Goal: Task Accomplishment & Management: Complete application form

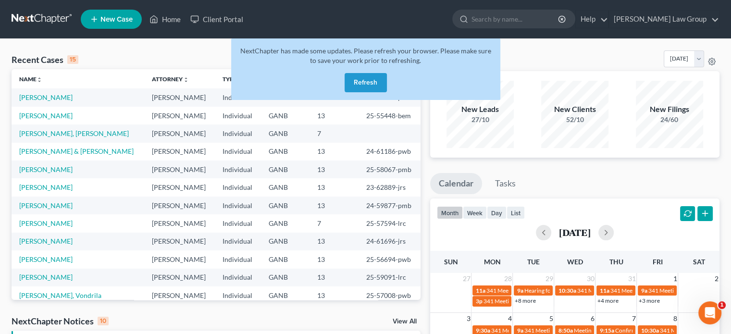
click at [369, 84] on button "Refresh" at bounding box center [366, 82] width 42 height 19
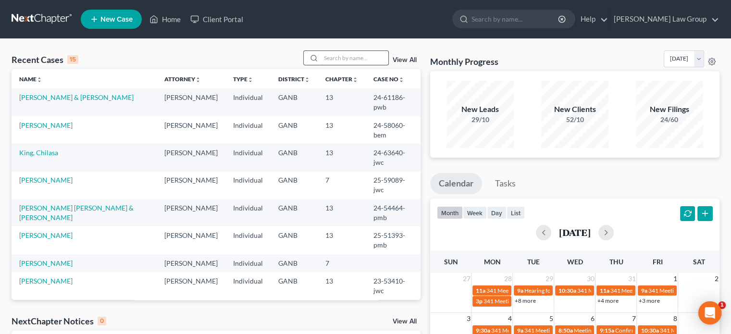
click at [347, 59] on input "search" at bounding box center [354, 58] width 67 height 14
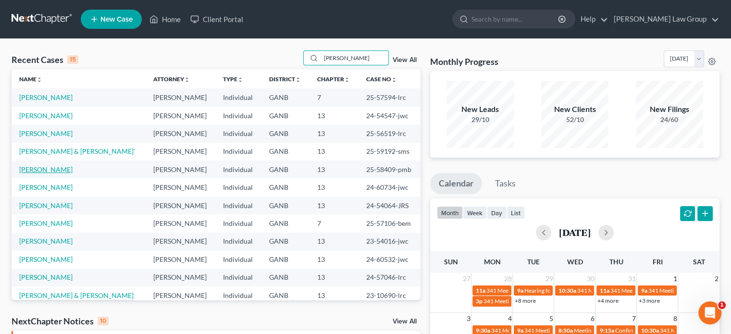
type input "[PERSON_NAME]"
click at [28, 168] on link "[PERSON_NAME]" at bounding box center [45, 169] width 53 height 8
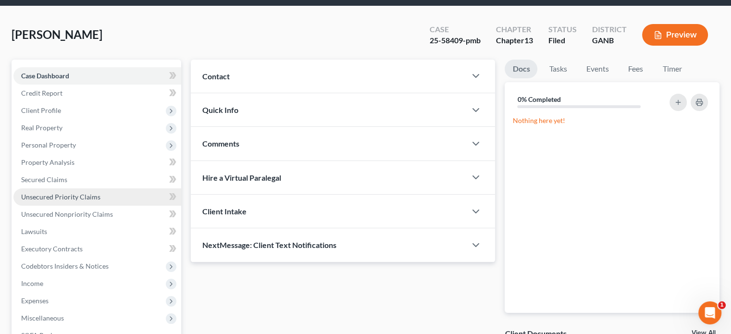
scroll to position [211, 0]
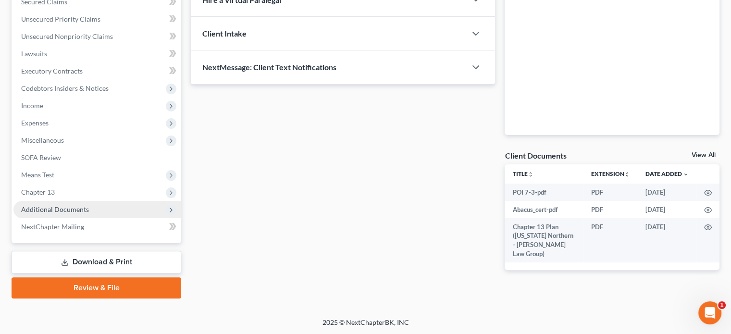
click at [42, 211] on span "Additional Documents" at bounding box center [55, 209] width 68 height 8
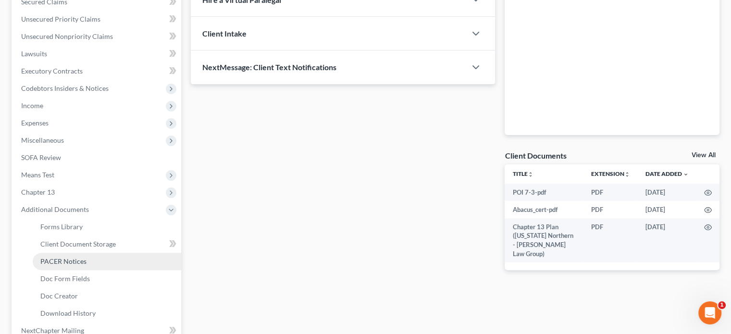
click at [50, 258] on span "PACER Notices" at bounding box center [63, 261] width 46 height 8
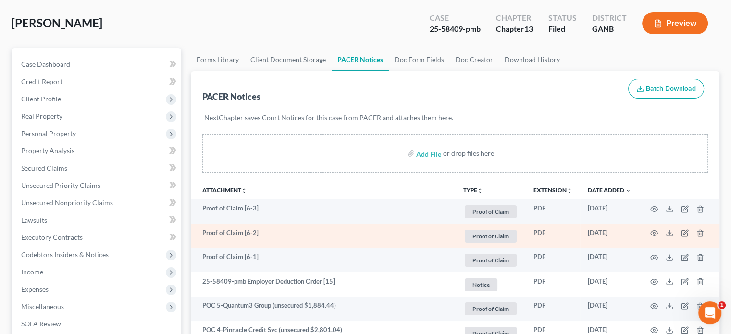
scroll to position [48, 0]
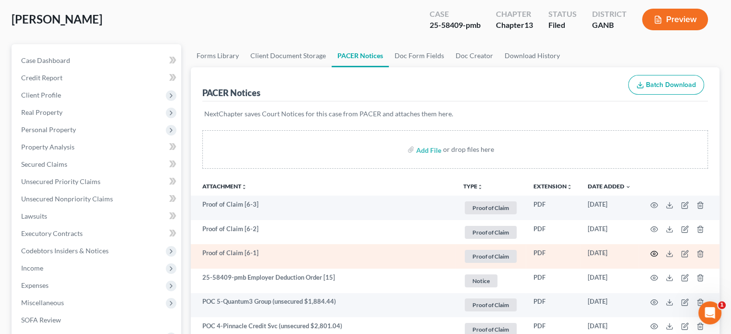
click at [655, 253] on circle "button" at bounding box center [654, 254] width 2 height 2
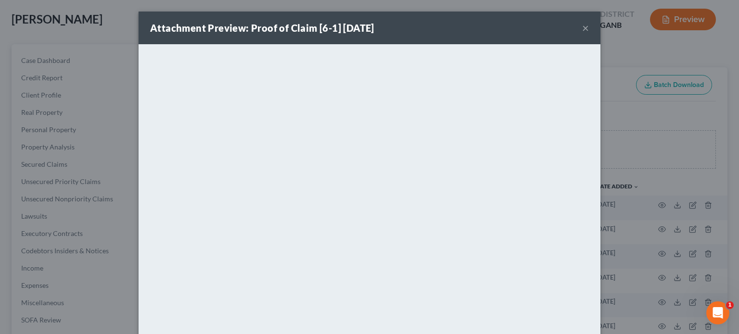
click at [582, 30] on button "×" at bounding box center [585, 28] width 7 height 12
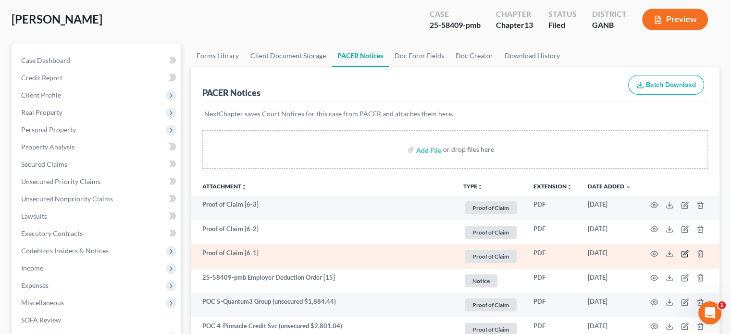
click at [685, 252] on icon "button" at bounding box center [685, 254] width 8 height 8
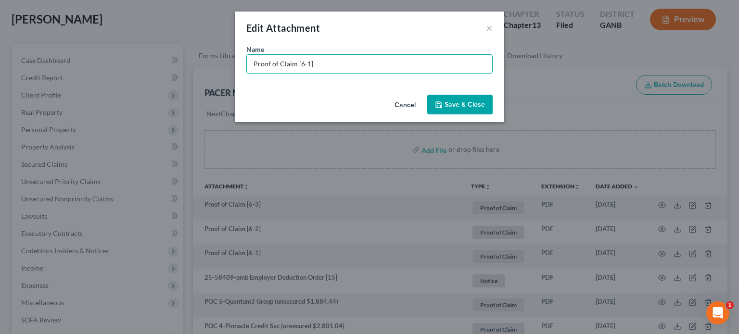
drag, startPoint x: 323, startPoint y: 65, endPoint x: 124, endPoint y: 61, distance: 199.1
click at [124, 61] on div "Edit Attachment × Name * Proof of Claim [6-1] Cancel Save & Close" at bounding box center [369, 167] width 739 height 334
type input "POC 6-Ally Bank (secured $30,060.73)"
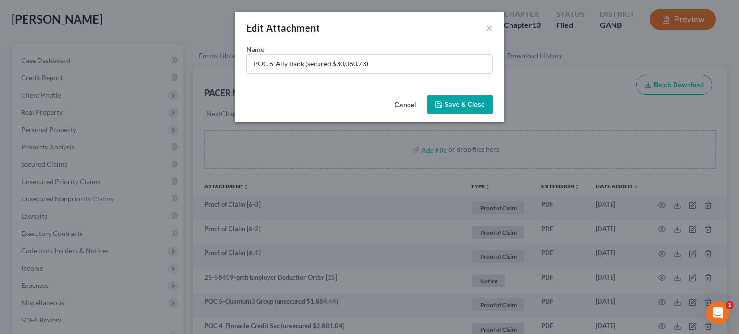
click at [458, 102] on span "Save & Close" at bounding box center [464, 104] width 40 height 8
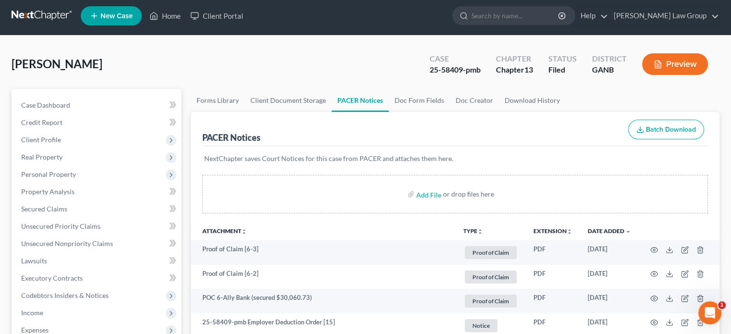
scroll to position [0, 0]
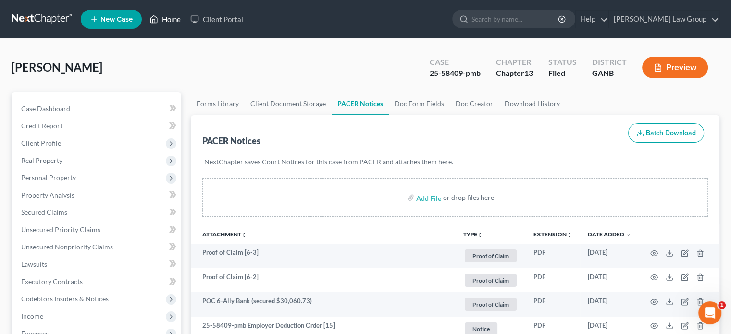
click at [168, 20] on link "Home" at bounding box center [165, 19] width 41 height 17
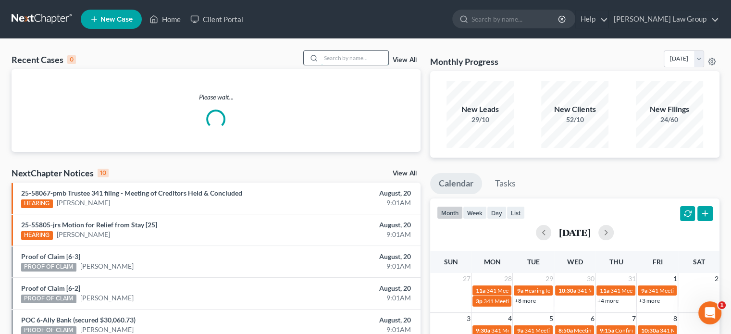
click at [325, 55] on input "search" at bounding box center [354, 58] width 67 height 14
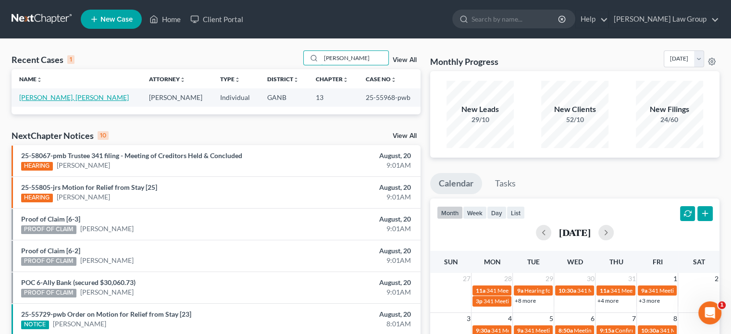
type input "[PERSON_NAME]"
click at [55, 96] on link "[PERSON_NAME], [PERSON_NAME]" at bounding box center [74, 97] width 110 height 8
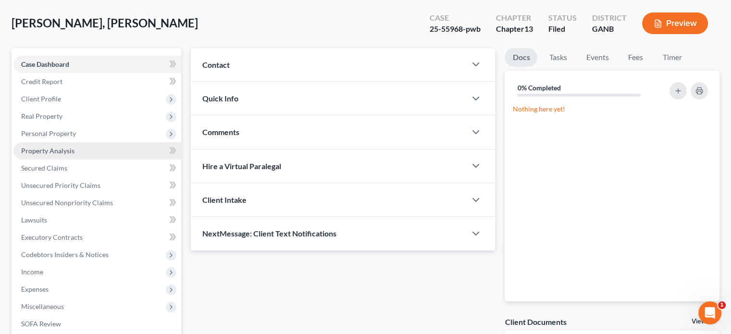
scroll to position [48, 0]
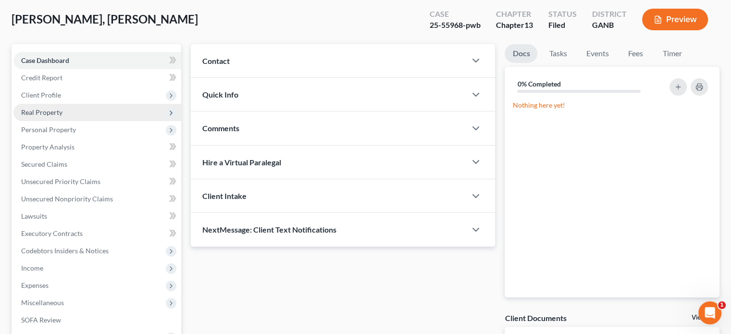
click at [44, 111] on span "Real Property" at bounding box center [41, 112] width 41 height 8
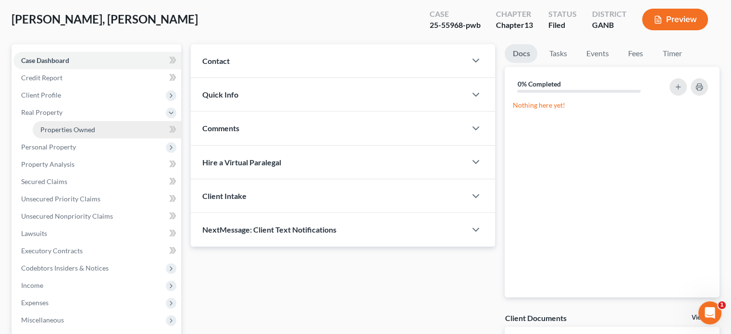
click at [63, 128] on span "Properties Owned" at bounding box center [67, 129] width 55 height 8
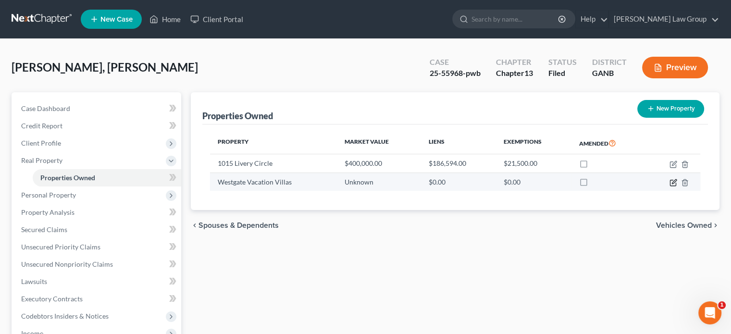
click at [672, 182] on icon "button" at bounding box center [674, 183] width 8 height 8
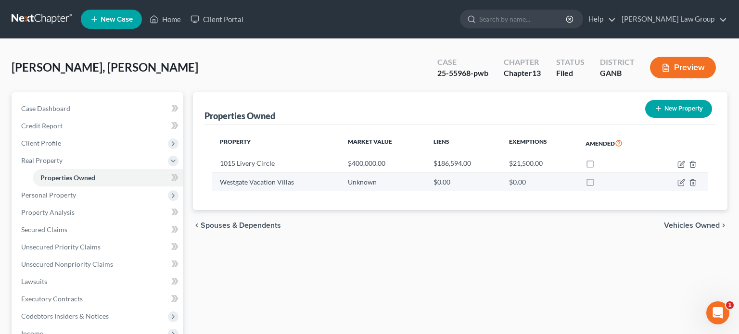
select select "9"
select select "0"
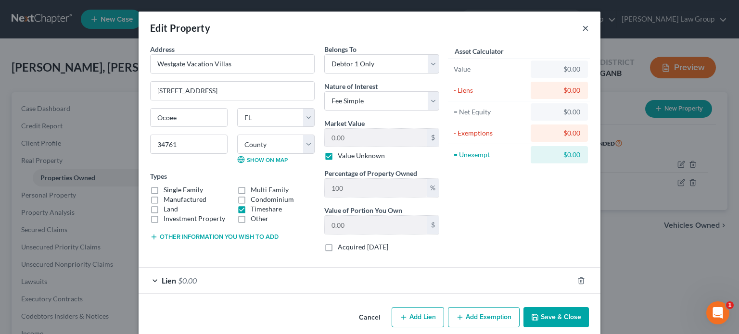
click at [583, 28] on button "×" at bounding box center [585, 28] width 7 height 12
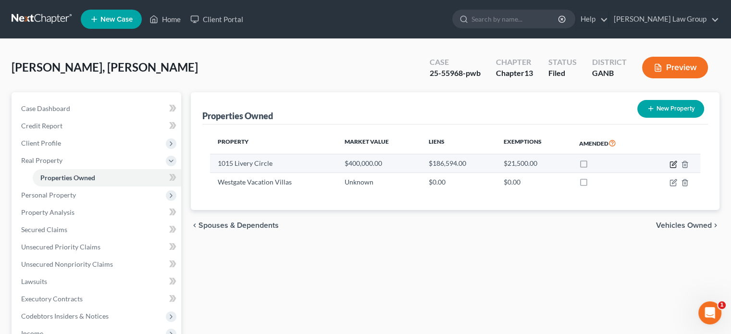
click at [672, 163] on icon "button" at bounding box center [674, 165] width 8 height 8
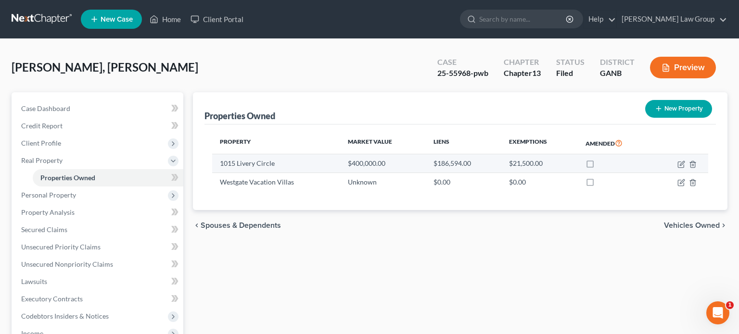
select select "10"
select select "66"
select select "0"
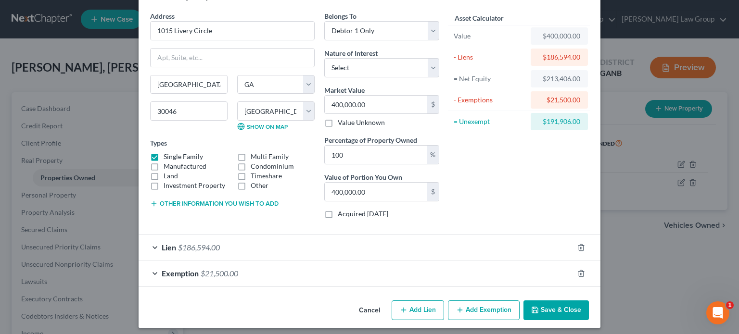
scroll to position [37, 0]
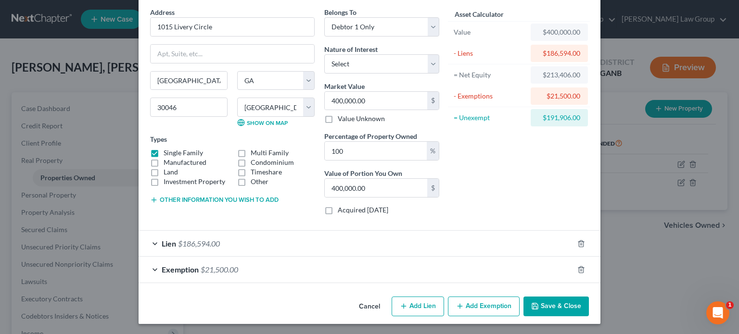
click at [415, 305] on button "Add Lien" at bounding box center [417, 307] width 52 height 20
select select "0"
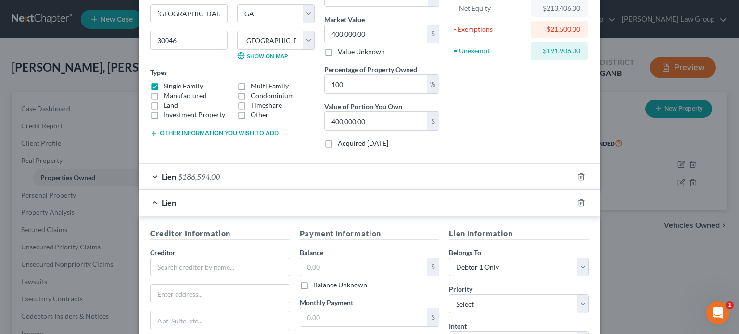
scroll to position [85, 0]
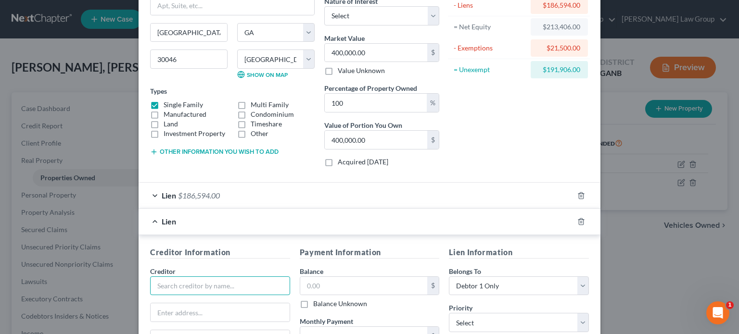
click at [169, 282] on input "text" at bounding box center [220, 285] width 140 height 19
type input "Kensington Homeowners Association"
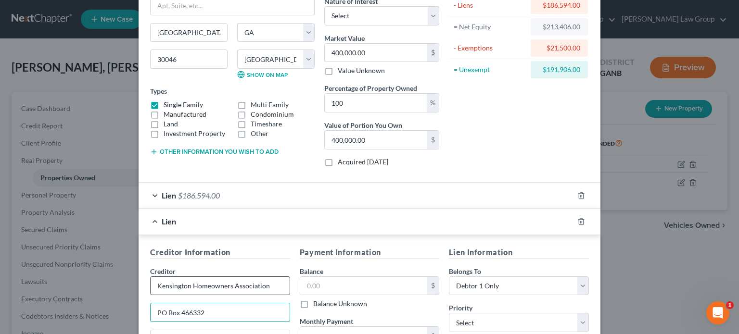
type input "PO Box 466332"
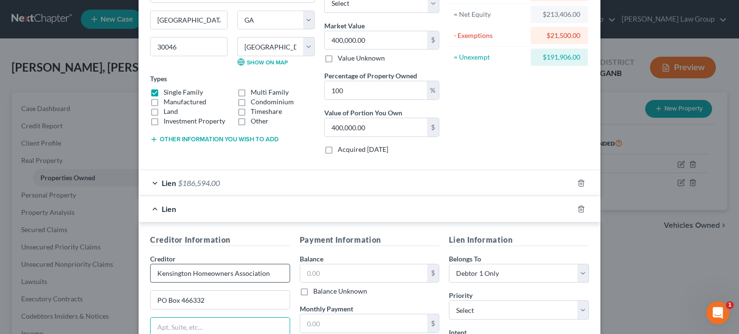
scroll to position [275, 0]
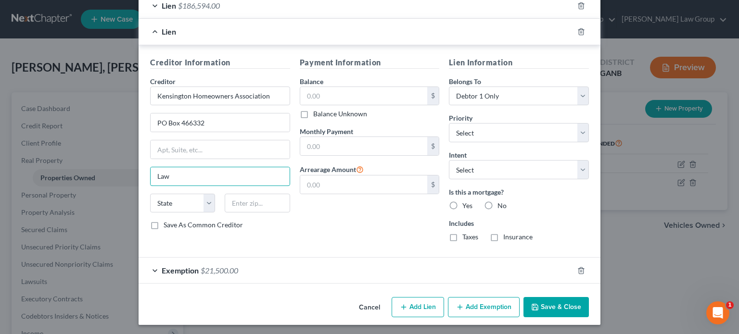
type input "[GEOGRAPHIC_DATA]"
select select "10"
type input "30042"
click at [497, 202] on label "No" at bounding box center [501, 206] width 9 height 10
click at [501, 202] on input "No" at bounding box center [504, 204] width 6 height 6
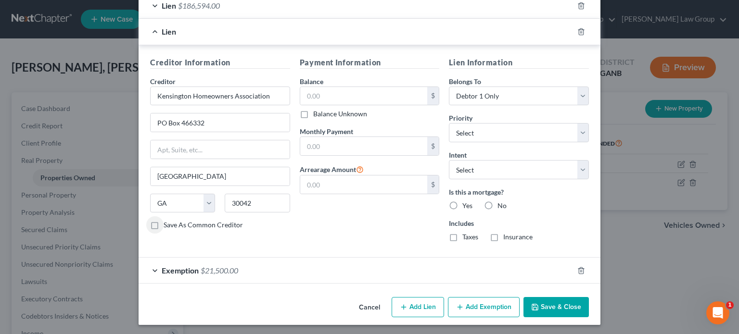
radio input "true"
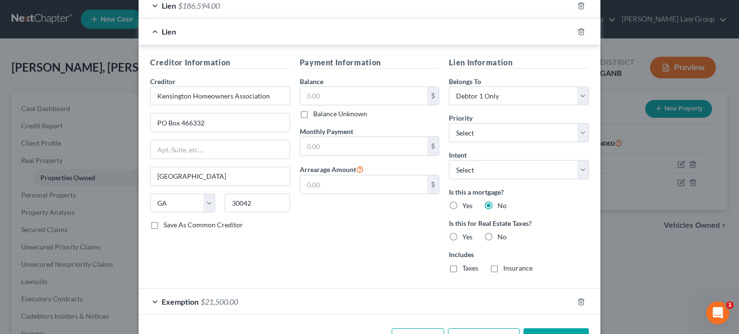
click at [462, 232] on label "Yes" at bounding box center [467, 237] width 10 height 10
click at [466, 232] on input "Yes" at bounding box center [469, 235] width 6 height 6
radio input "true"
click at [503, 268] on label "Insurance" at bounding box center [517, 268] width 29 height 10
click at [507, 268] on input "Insurance" at bounding box center [510, 266] width 6 height 6
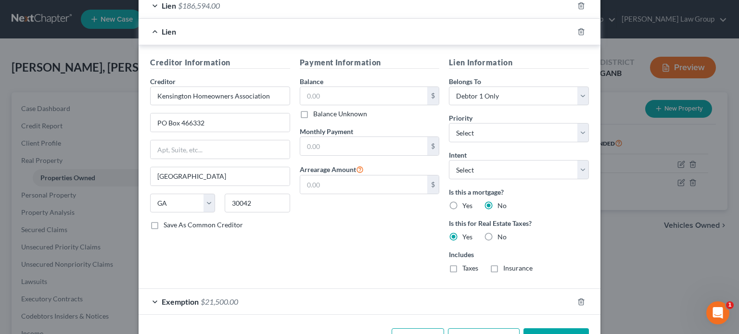
checkbox input "true"
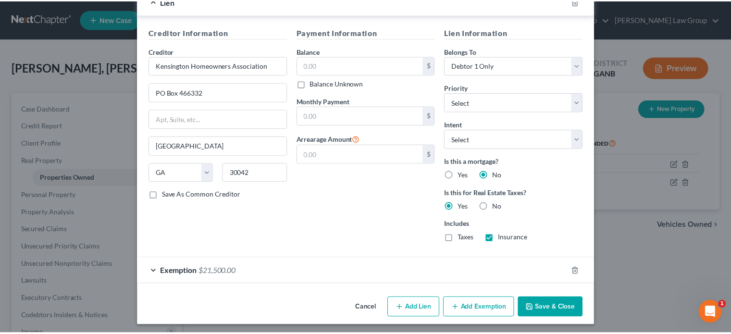
scroll to position [306, 0]
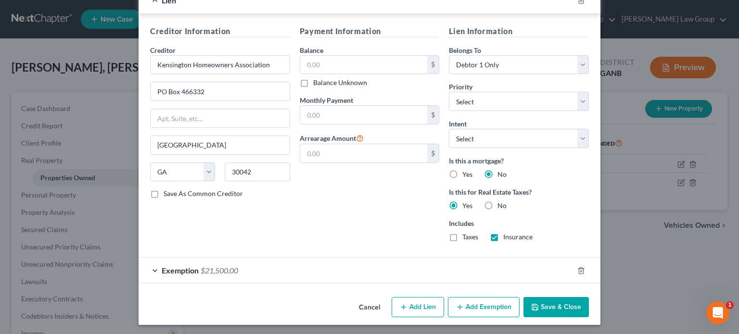
click at [546, 303] on button "Save & Close" at bounding box center [555, 307] width 65 height 20
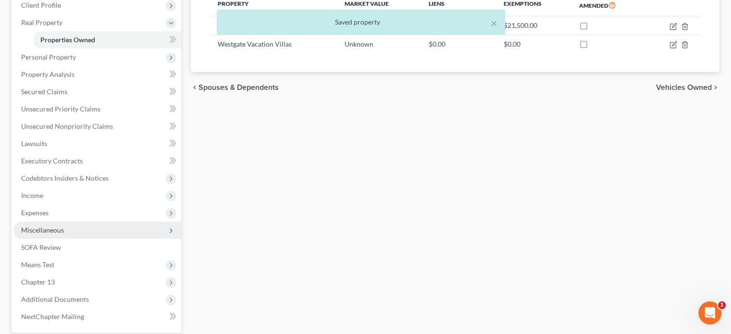
scroll to position [144, 0]
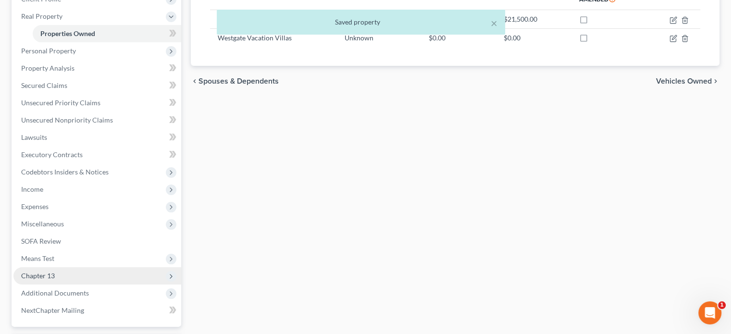
click at [31, 278] on span "Chapter 13" at bounding box center [38, 276] width 34 height 8
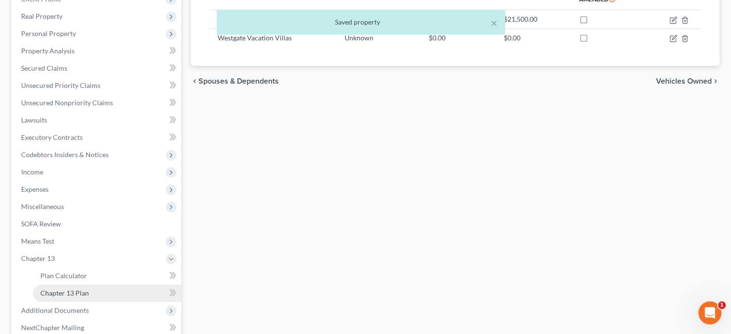
click at [63, 293] on span "Chapter 13 Plan" at bounding box center [64, 293] width 49 height 8
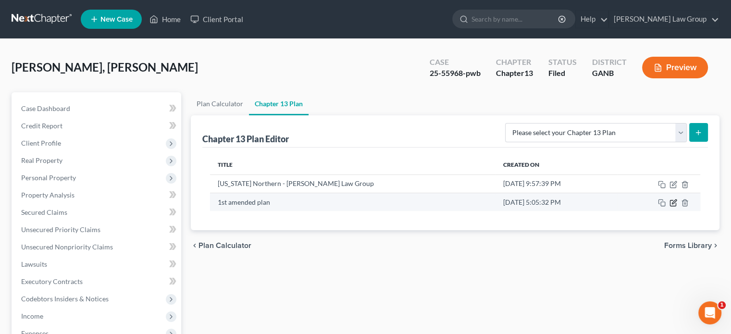
click at [675, 203] on icon "button" at bounding box center [674, 203] width 8 height 8
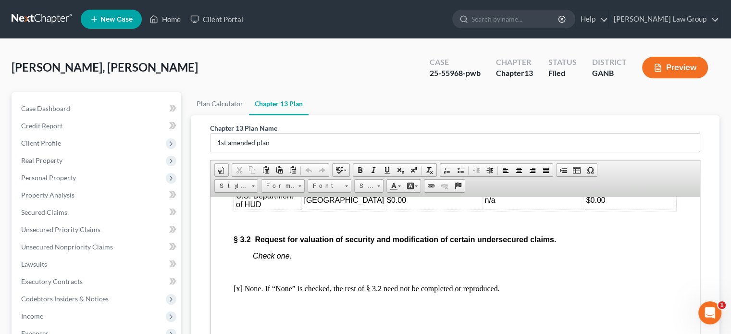
scroll to position [1971, 0]
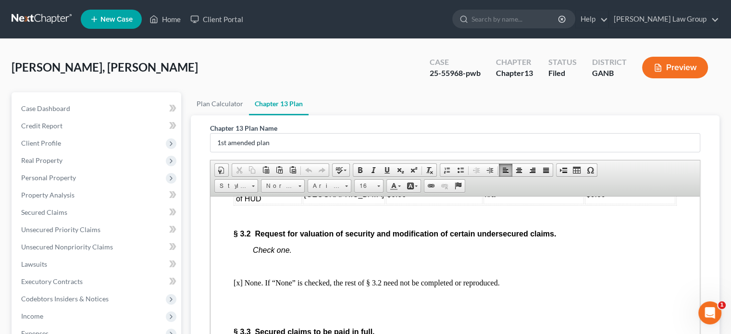
click at [662, 184] on td "$0.00" at bounding box center [630, 178] width 90 height 11
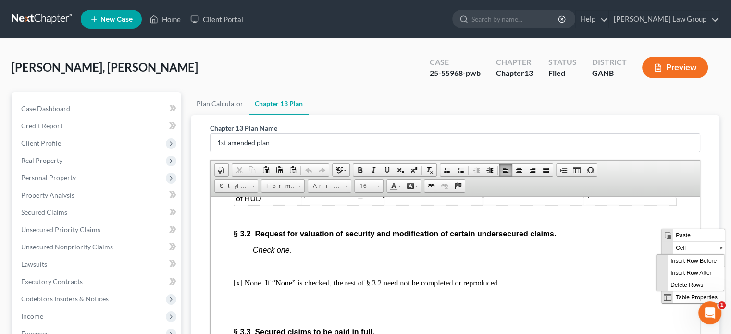
scroll to position [0, 0]
click at [687, 273] on span "Insert Row After" at bounding box center [696, 273] width 56 height 12
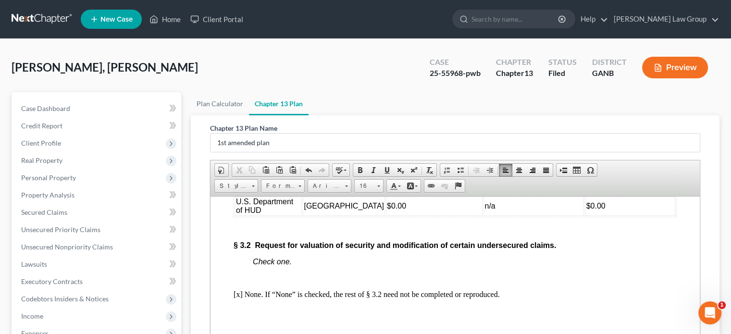
click at [246, 195] on td at bounding box center [268, 190] width 67 height 11
click at [342, 182] on span "[GEOGRAPHIC_DATA]" at bounding box center [344, 178] width 80 height 8
drag, startPoint x: 236, startPoint y: 248, endPoint x: 668, endPoint y: 258, distance: 431.9
click at [668, 195] on tr "Kensington HOA [GEOGRAPHIC_DATA] $0.00 n/a $0.00" at bounding box center [455, 190] width 440 height 11
click at [346, 186] on span at bounding box center [346, 184] width 2 height 9
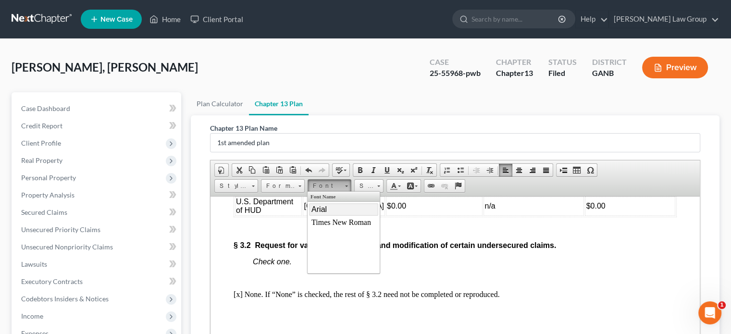
drag, startPoint x: 320, startPoint y: 209, endPoint x: 438, endPoint y: 194, distance: 118.3
click at [320, 209] on span "Arial" at bounding box center [319, 209] width 15 height 8
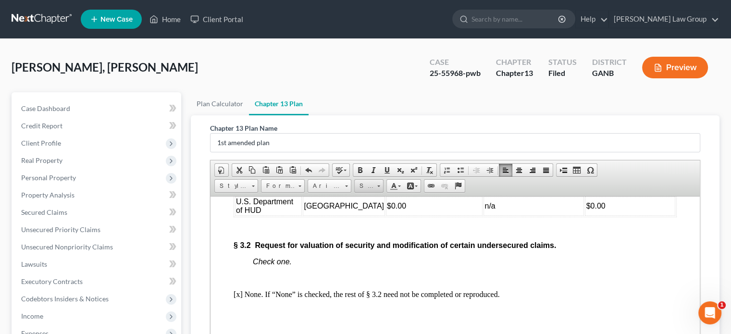
click at [379, 186] on span at bounding box center [378, 184] width 2 height 9
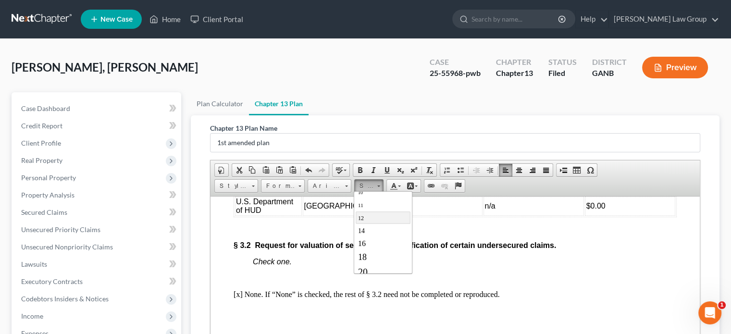
scroll to position [48, 0]
click at [370, 236] on link "16" at bounding box center [382, 239] width 55 height 13
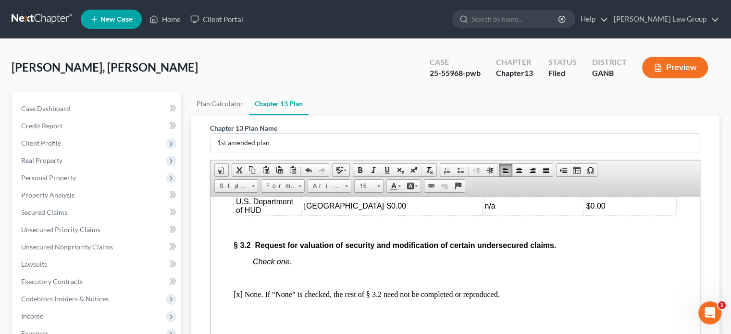
click at [631, 195] on td "$0.00" at bounding box center [630, 190] width 90 height 11
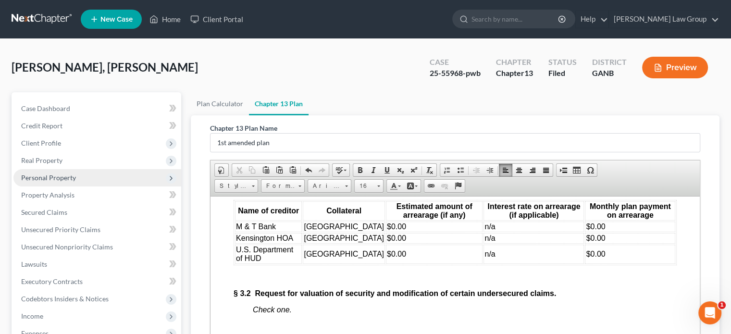
click at [37, 177] on span "Personal Property" at bounding box center [48, 178] width 55 height 8
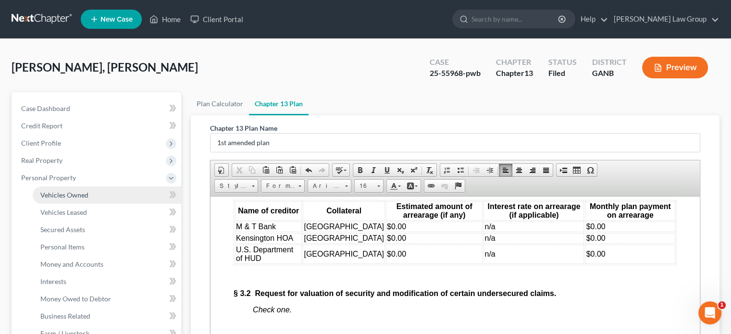
click at [58, 198] on span "Vehicles Owned" at bounding box center [64, 195] width 48 height 8
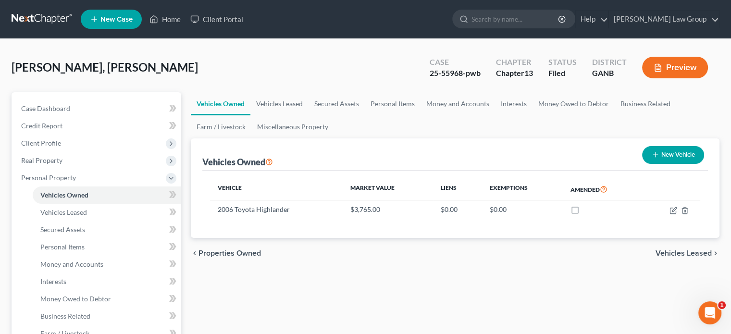
click at [678, 252] on span "Vehicles Leased" at bounding box center [684, 254] width 56 height 8
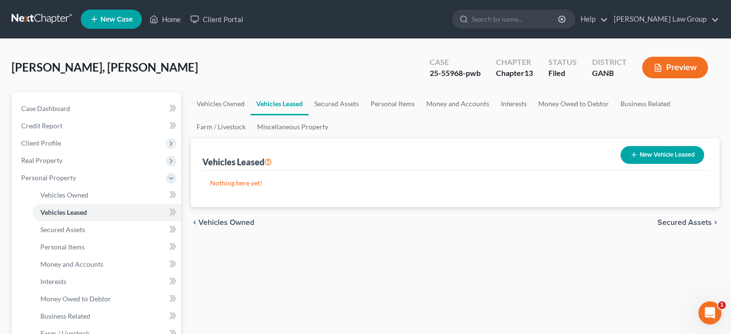
click at [686, 223] on span "Secured Assets" at bounding box center [685, 223] width 54 height 8
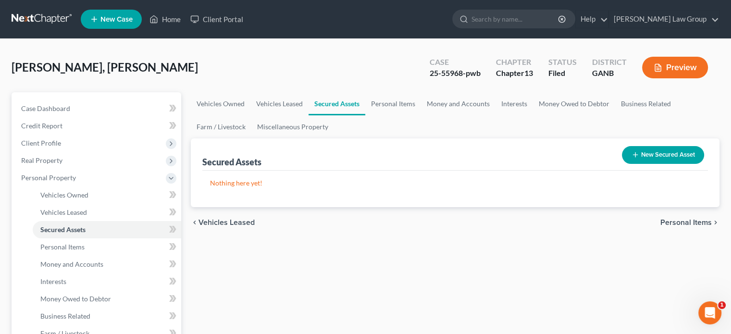
click at [676, 224] on span "Personal Items" at bounding box center [686, 223] width 51 height 8
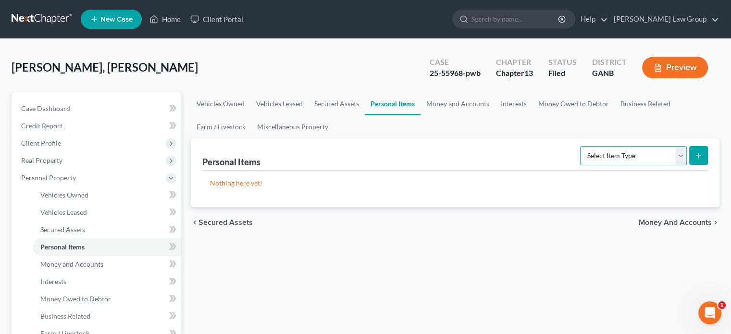
click at [678, 157] on select "Select Item Type Clothing Collectibles Of Value Electronics Firearms Household …" at bounding box center [633, 155] width 107 height 19
select select "household_goods"
click at [581, 146] on select "Select Item Type Clothing Collectibles Of Value Electronics Firearms Household …" at bounding box center [633, 155] width 107 height 19
click at [699, 153] on icon "submit" at bounding box center [699, 156] width 8 height 8
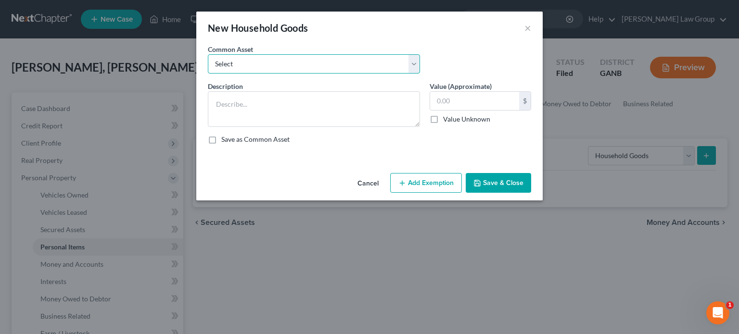
click at [418, 62] on select "Select Household goods" at bounding box center [314, 63] width 212 height 19
select select "0"
click at [208, 54] on select "Select Household goods" at bounding box center [314, 63] width 212 height 19
type textarea "Household goods"
type input "1,200.00"
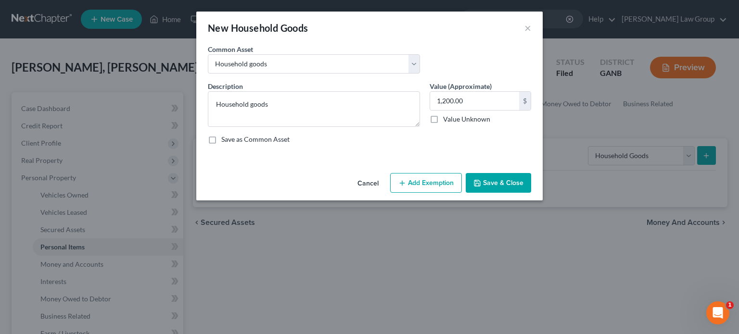
click at [419, 181] on button "Add Exemption" at bounding box center [426, 183] width 72 height 20
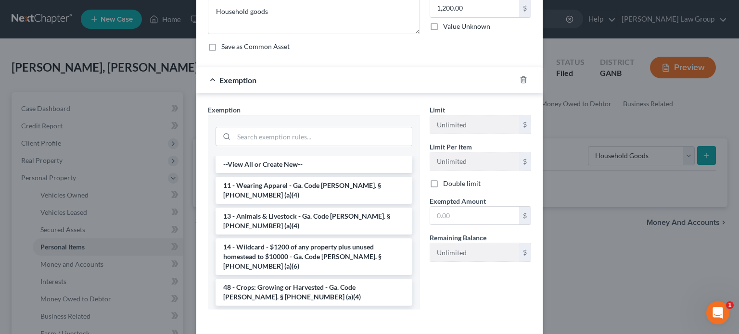
scroll to position [96, 0]
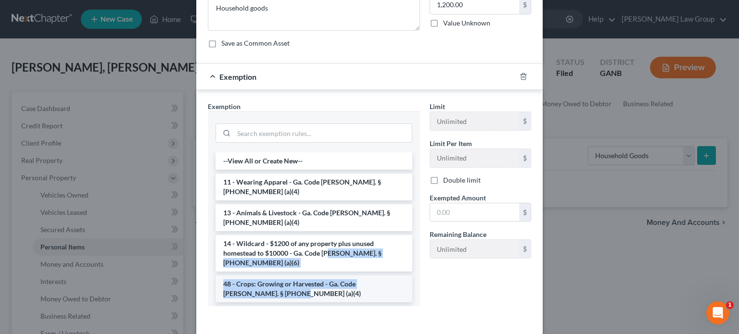
drag, startPoint x: 325, startPoint y: 239, endPoint x: 372, endPoint y: 272, distance: 57.2
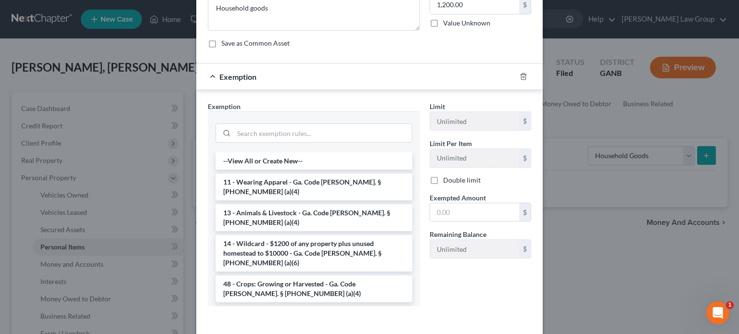
click at [323, 306] on li "6 - Household Goods and Furnishings - Ga. Code [PERSON_NAME]. § [PHONE_NUMBER] …" at bounding box center [313, 319] width 197 height 27
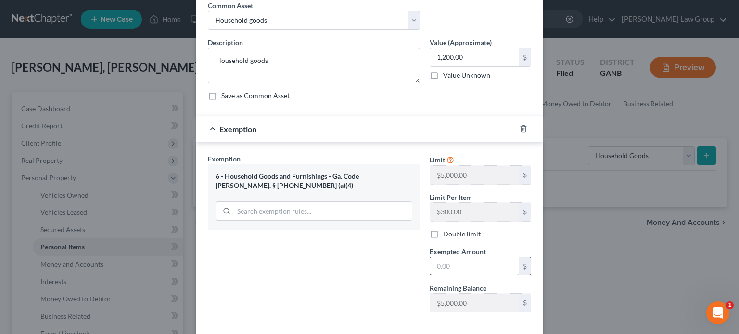
scroll to position [41, 0]
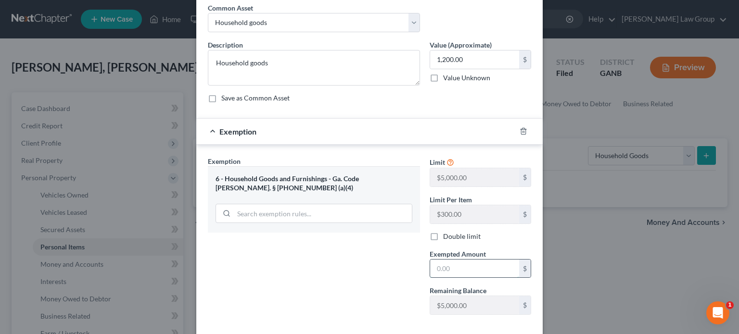
click at [430, 265] on input "text" at bounding box center [474, 269] width 89 height 18
type input "1,200"
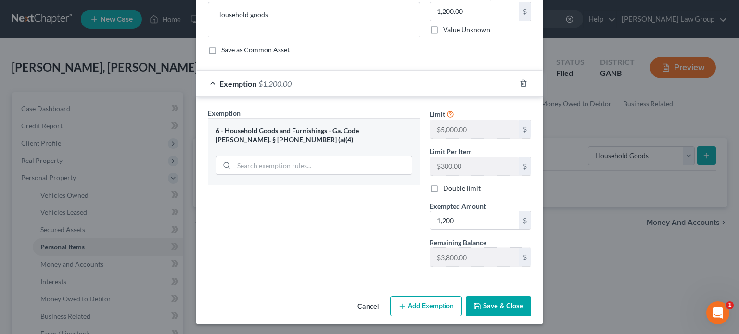
click at [485, 301] on button "Save & Close" at bounding box center [497, 306] width 65 height 20
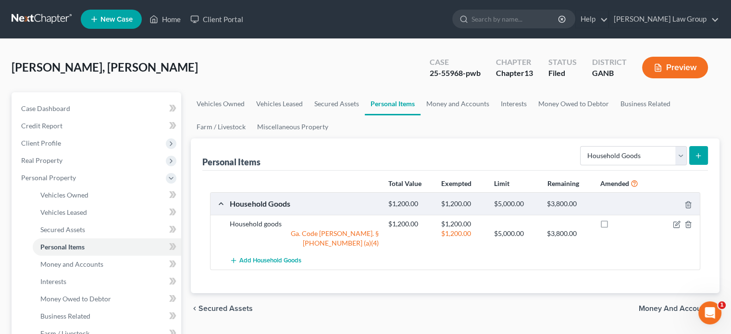
click at [699, 157] on icon "submit" at bounding box center [699, 156] width 8 height 8
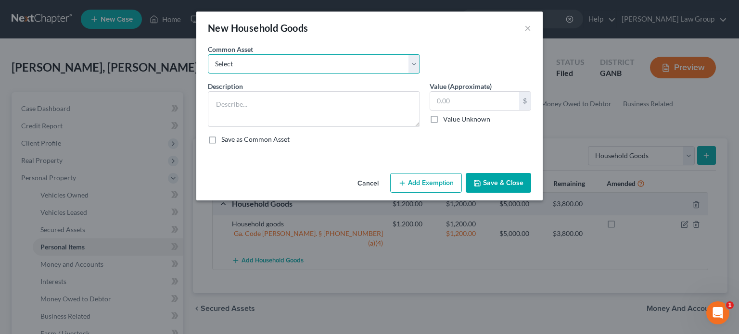
click at [414, 63] on select "Select Household goods" at bounding box center [314, 63] width 212 height 19
click at [525, 25] on button "×" at bounding box center [527, 28] width 7 height 12
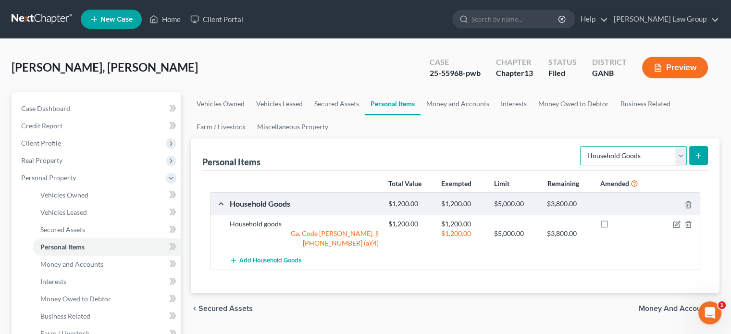
click at [682, 157] on select "Select Item Type Clothing Collectibles Of Value Electronics Firearms Household …" at bounding box center [633, 155] width 107 height 19
select select "clothing"
click at [581, 146] on select "Select Item Type Clothing Collectibles Of Value Electronics Firearms Household …" at bounding box center [633, 155] width 107 height 19
click at [696, 156] on icon "submit" at bounding box center [699, 156] width 8 height 8
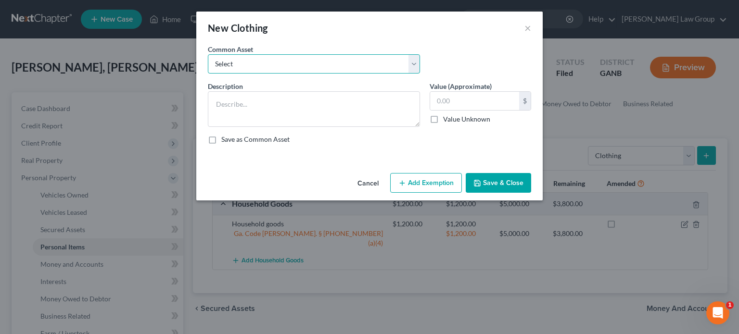
click at [417, 62] on select "Select Clothing" at bounding box center [314, 63] width 212 height 19
select select "0"
click at [208, 54] on select "Select Clothing" at bounding box center [314, 63] width 212 height 19
type textarea "Clothing"
type input "500.00"
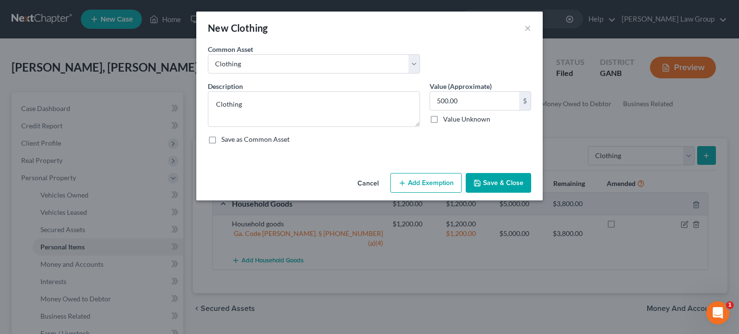
click at [431, 186] on button "Add Exemption" at bounding box center [426, 183] width 72 height 20
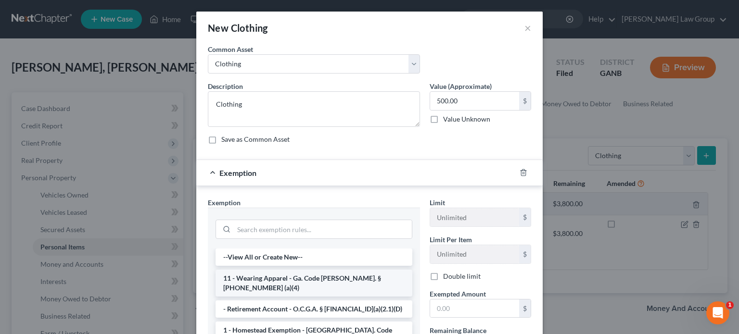
click at [333, 277] on li "11 - Wearing Apparel - Ga. Code [PERSON_NAME]. § [PHONE_NUMBER] (a)(4)" at bounding box center [313, 283] width 197 height 27
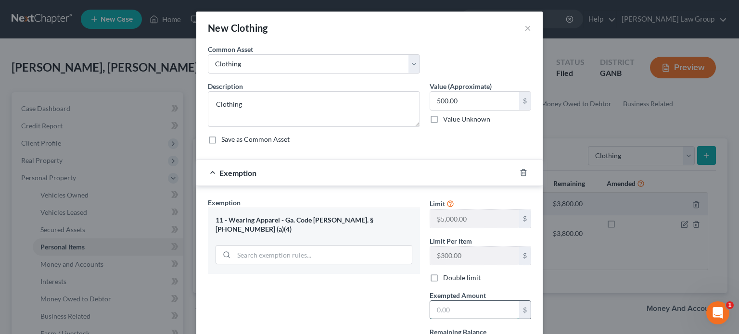
click at [442, 308] on input "text" at bounding box center [474, 310] width 89 height 18
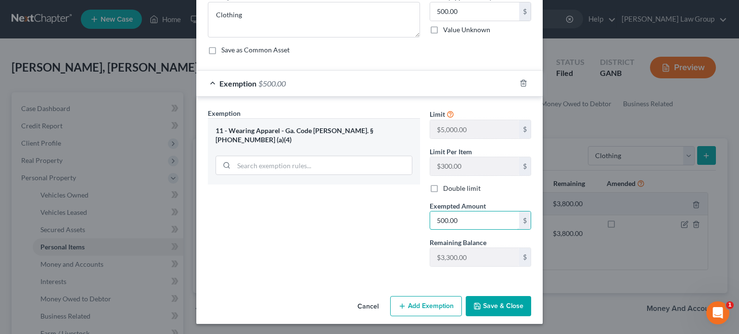
type input "500.00"
click at [485, 305] on button "Save & Close" at bounding box center [497, 306] width 65 height 20
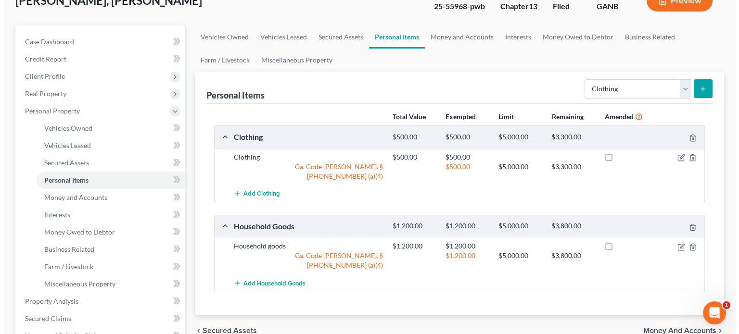
scroll to position [96, 0]
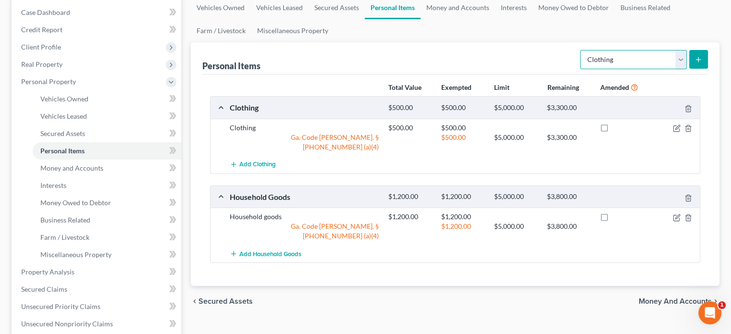
click at [681, 61] on select "Select Item Type Clothing Collectibles Of Value Electronics Firearms Household …" at bounding box center [633, 59] width 107 height 19
select select "electronics"
click at [581, 50] on select "Select Item Type Clothing Collectibles Of Value Electronics Firearms Household …" at bounding box center [633, 59] width 107 height 19
click at [699, 61] on line "submit" at bounding box center [699, 59] width 0 height 4
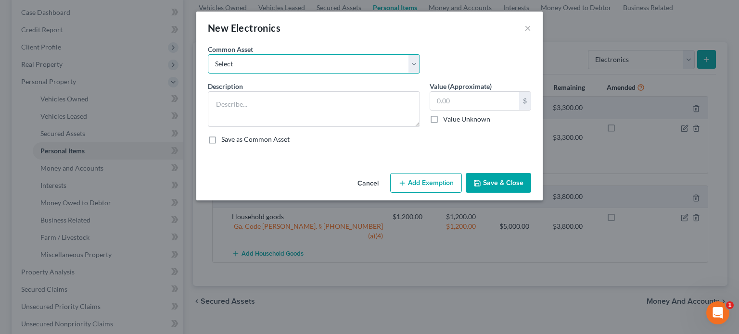
click at [414, 59] on select "Select TV, phone and computer Electronics" at bounding box center [314, 63] width 212 height 19
select select "0"
click at [208, 54] on select "Select TV, phone and computer Electronics" at bounding box center [314, 63] width 212 height 19
type textarea "TV, phone and computer"
type input "400.00"
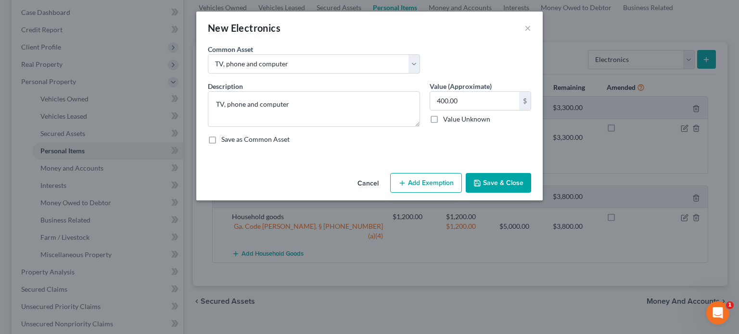
click at [425, 178] on button "Add Exemption" at bounding box center [426, 183] width 72 height 20
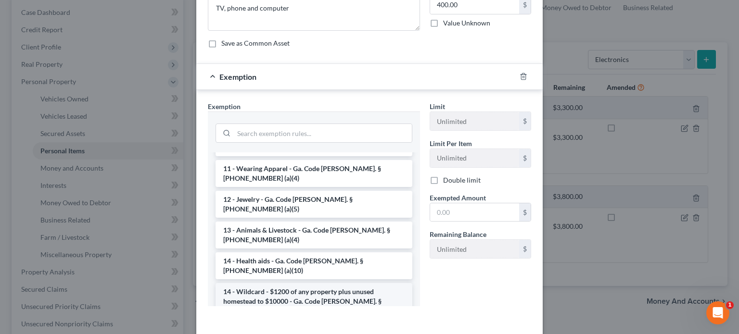
click at [347, 283] on li "14 - Wildcard - $1200 of any property plus unused homestead to $10000 - Ga. Cod…" at bounding box center [313, 301] width 197 height 37
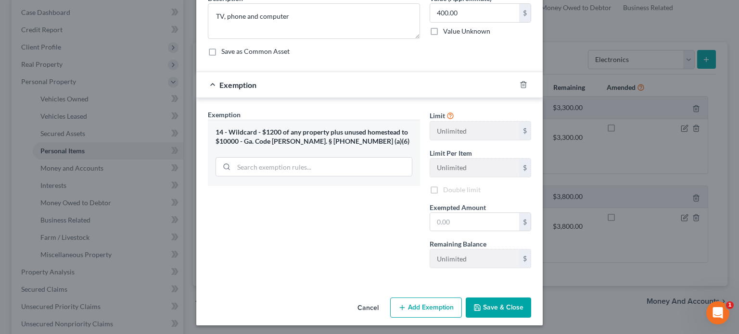
scroll to position [89, 0]
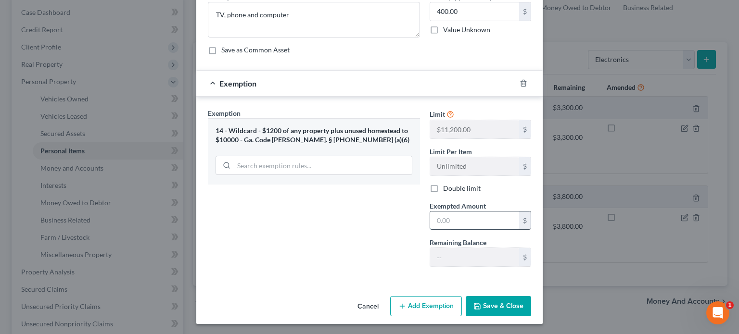
click at [436, 216] on input "text" at bounding box center [474, 221] width 89 height 18
type input "400.00"
click at [484, 308] on button "Save & Close" at bounding box center [497, 306] width 65 height 20
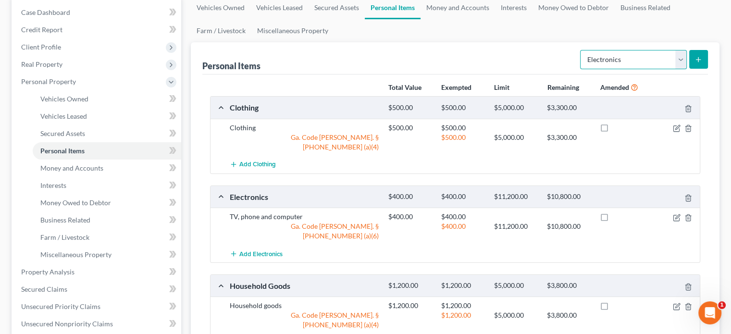
click at [682, 60] on select "Select Item Type Clothing Collectibles Of Value Electronics Firearms Household …" at bounding box center [633, 59] width 107 height 19
select select "jewelry"
click at [581, 50] on select "Select Item Type Clothing Collectibles Of Value Electronics Firearms Household …" at bounding box center [633, 59] width 107 height 19
click at [697, 63] on icon "submit" at bounding box center [699, 60] width 8 height 8
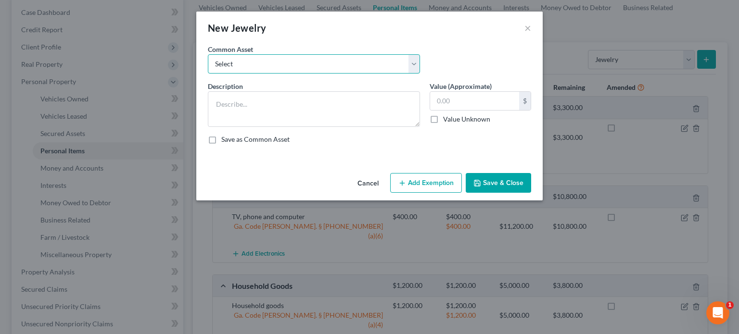
click at [419, 64] on select "Select Costume jewelry Jewelry" at bounding box center [314, 63] width 212 height 19
select select "0"
click at [208, 54] on select "Select Costume jewelry Jewelry" at bounding box center [314, 63] width 212 height 19
type textarea "Costume jewelry"
type input "100.00"
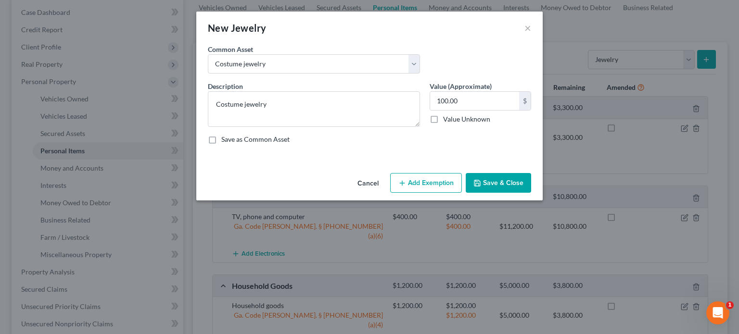
click at [420, 180] on button "Add Exemption" at bounding box center [426, 183] width 72 height 20
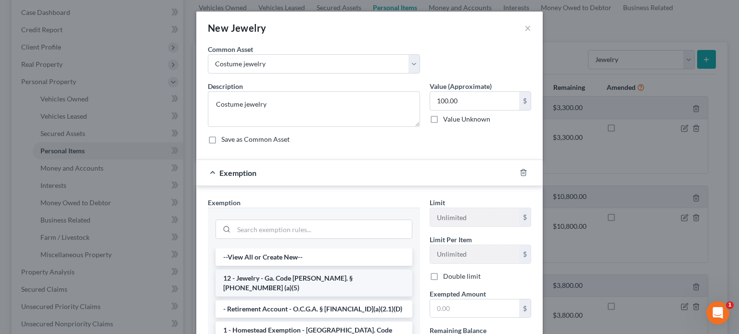
click at [355, 276] on li "12 - Jewelry - Ga. Code [PERSON_NAME]. § [PHONE_NUMBER] (a)(5)" at bounding box center [313, 283] width 197 height 27
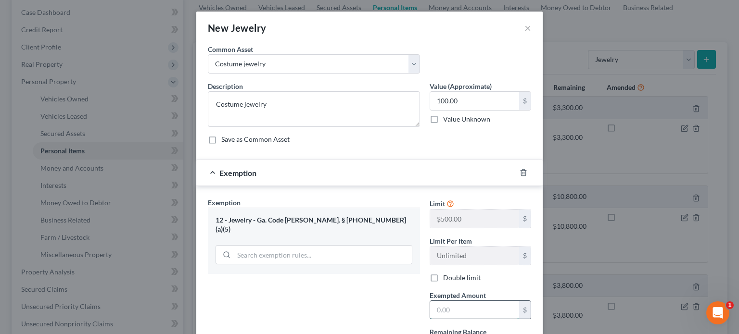
click at [439, 307] on input "text" at bounding box center [474, 310] width 89 height 18
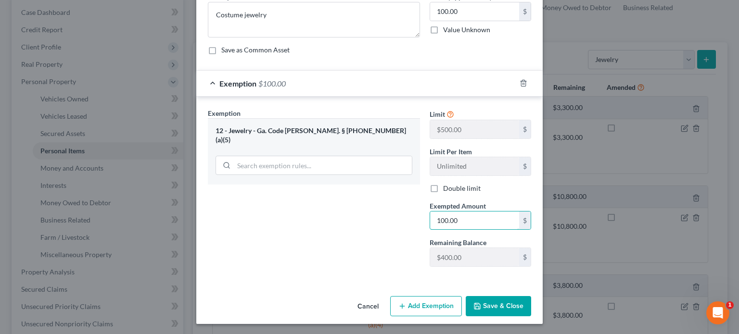
type input "100.00"
click at [486, 302] on button "Save & Close" at bounding box center [497, 306] width 65 height 20
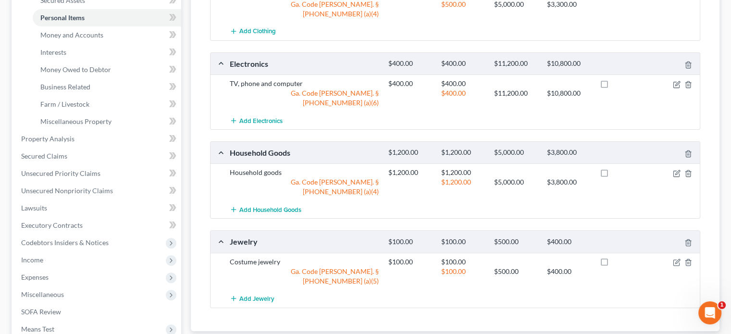
scroll to position [288, 0]
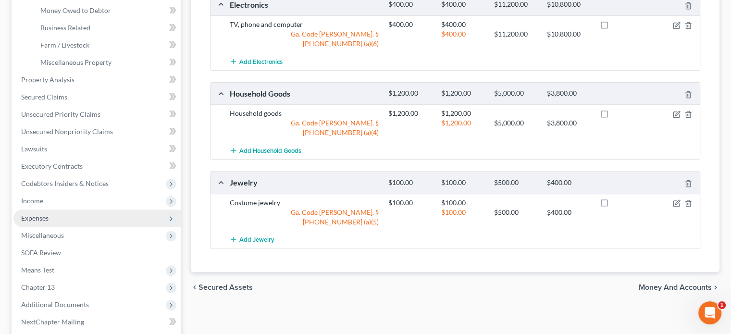
click at [37, 220] on span "Expenses" at bounding box center [34, 218] width 27 height 8
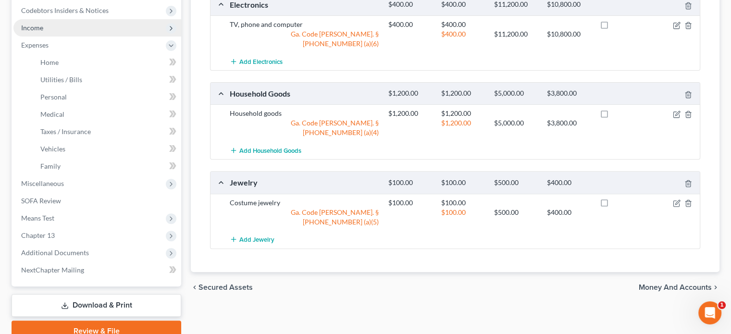
click at [37, 26] on span "Income" at bounding box center [32, 28] width 22 height 8
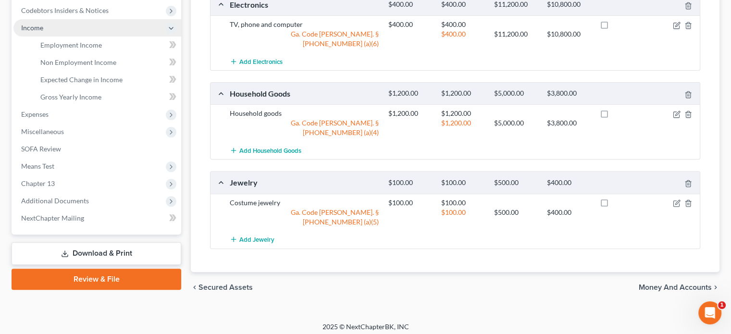
scroll to position [280, 0]
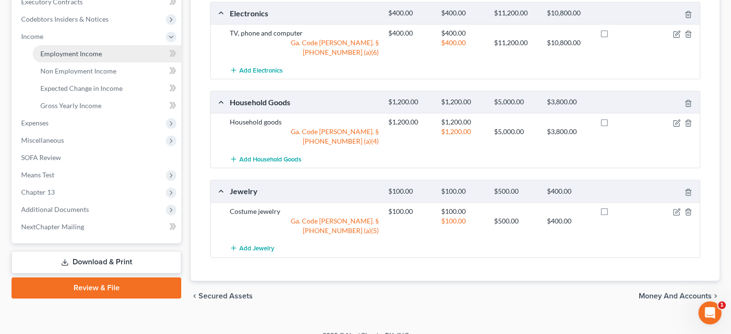
click at [62, 54] on span "Employment Income" at bounding box center [71, 54] width 62 height 8
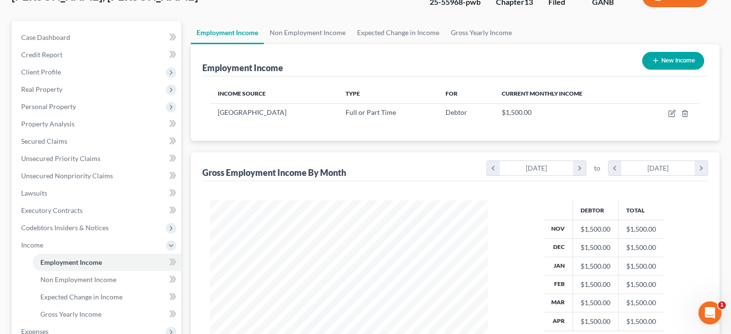
scroll to position [96, 0]
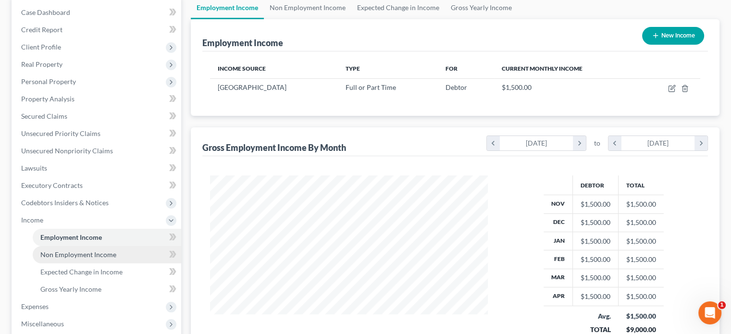
click at [61, 253] on span "Non Employment Income" at bounding box center [78, 254] width 76 height 8
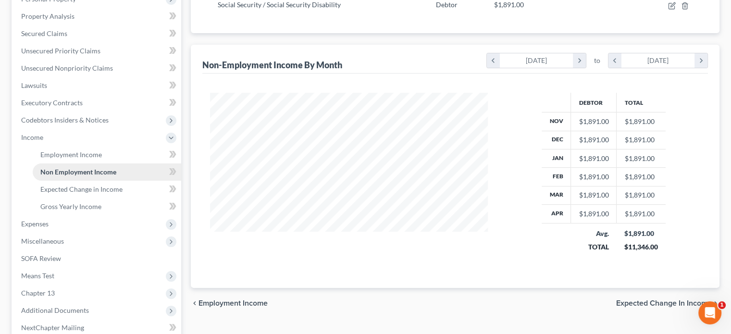
scroll to position [192, 0]
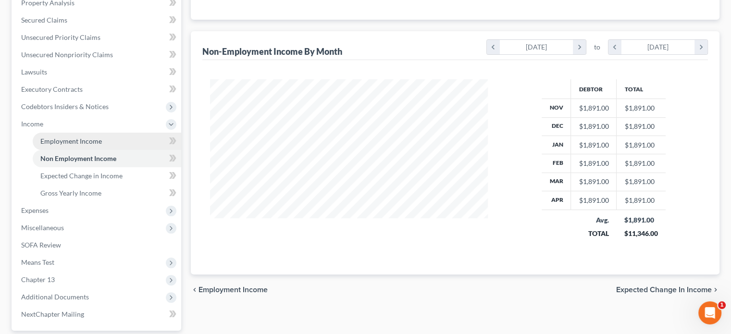
click at [79, 139] on span "Employment Income" at bounding box center [71, 141] width 62 height 8
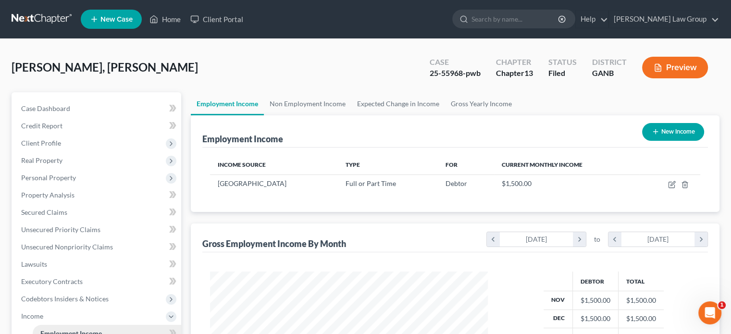
scroll to position [171, 297]
